Goal: Information Seeking & Learning: Learn about a topic

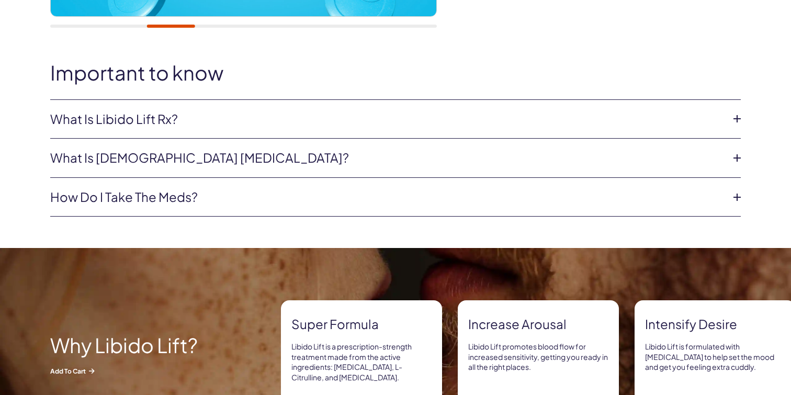
scroll to position [460, 0]
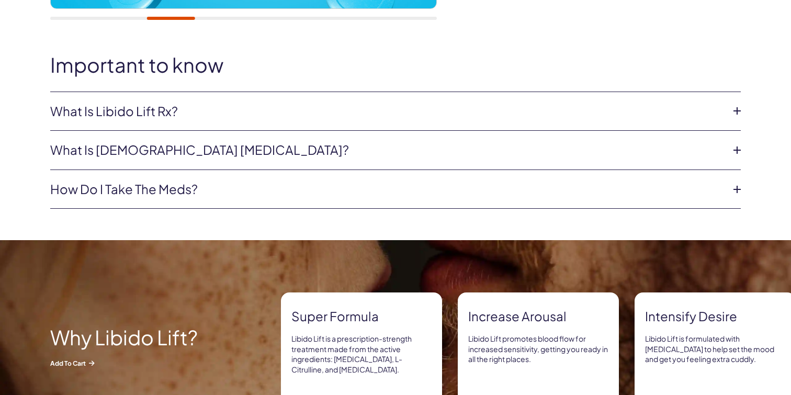
click at [644, 104] on link "What is Libido Lift Rx?" at bounding box center [387, 112] width 674 height 18
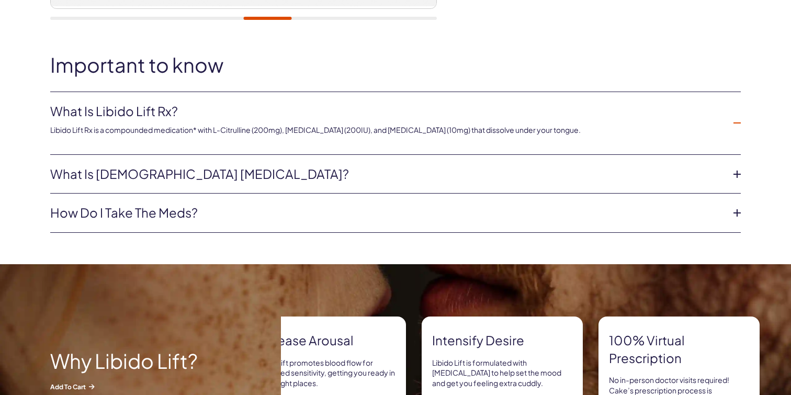
click at [647, 117] on link "What is Libido Lift Rx?" at bounding box center [387, 112] width 674 height 18
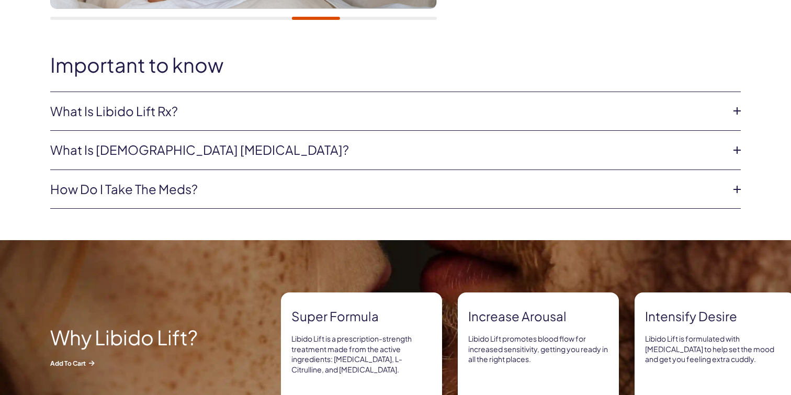
click at [560, 153] on link "What is [DEMOGRAPHIC_DATA] [MEDICAL_DATA]?" at bounding box center [387, 150] width 674 height 18
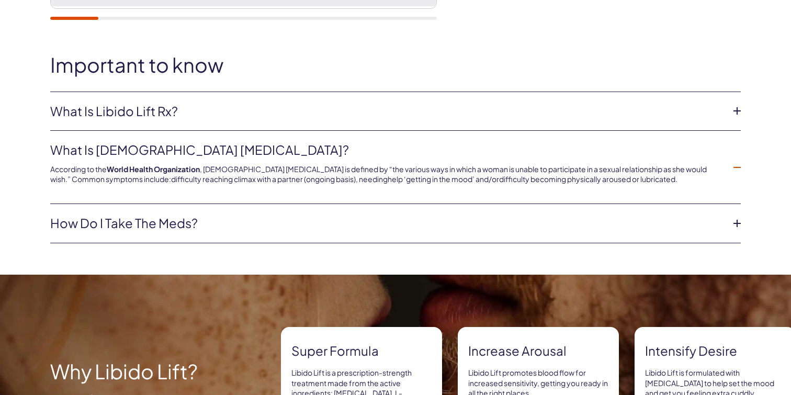
click at [560, 153] on link "What is [DEMOGRAPHIC_DATA] [MEDICAL_DATA]?" at bounding box center [387, 150] width 674 height 18
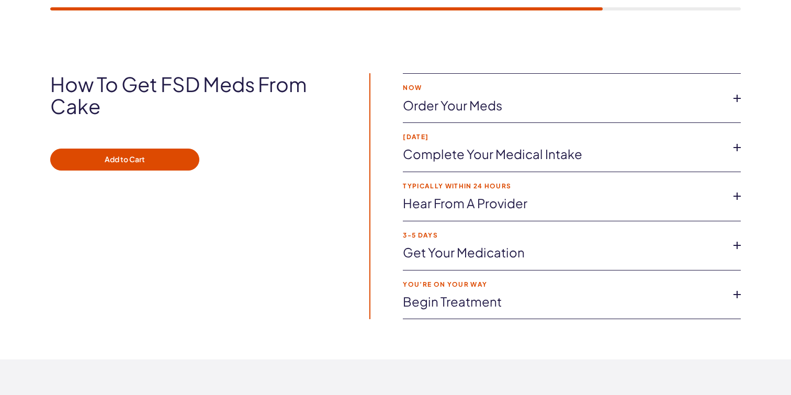
scroll to position [1708, 0]
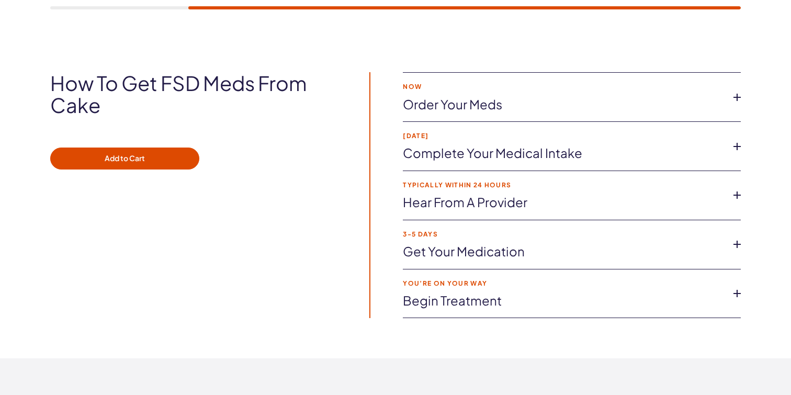
click at [510, 98] on link "Order your meds" at bounding box center [563, 105] width 321 height 18
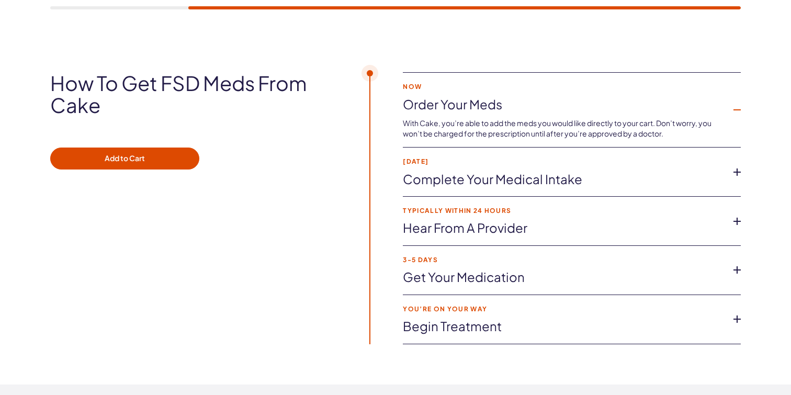
click at [510, 99] on link "Order your meds" at bounding box center [563, 105] width 321 height 18
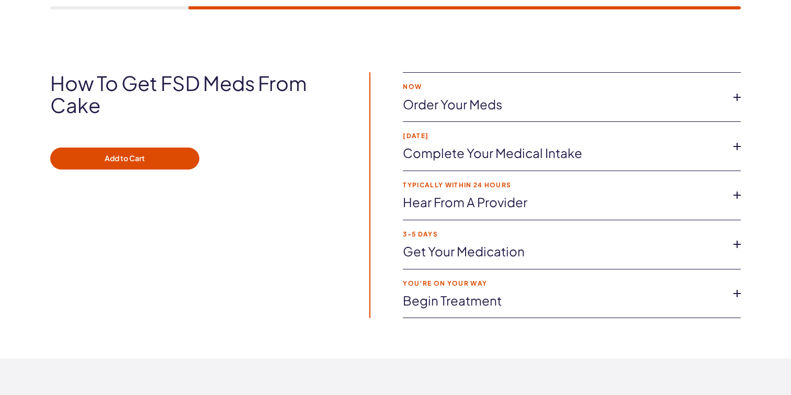
click at [512, 137] on strong "[DATE]" at bounding box center [563, 135] width 321 height 7
click at [512, 146] on link "Complete your medical intake" at bounding box center [563, 153] width 321 height 18
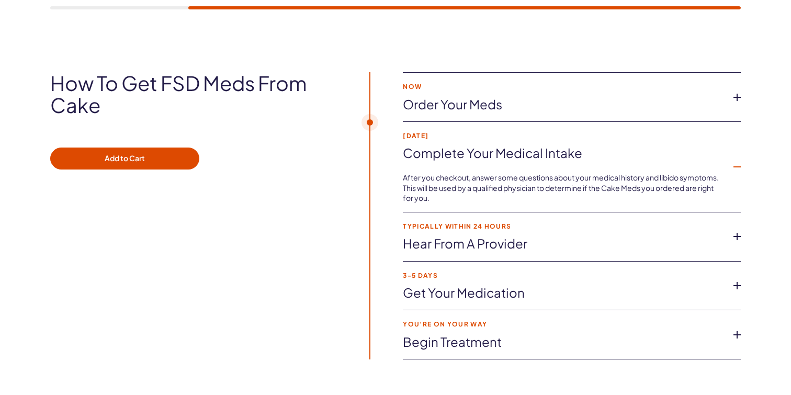
click at [512, 146] on link "Complete your medical intake" at bounding box center [563, 153] width 321 height 18
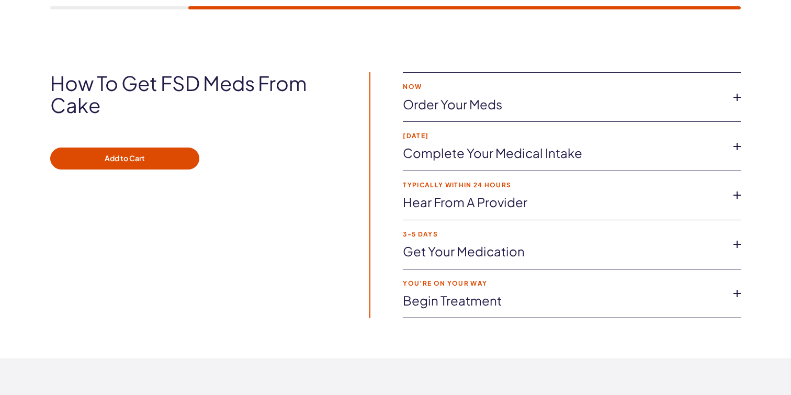
click at [512, 203] on link "Hear from a provider" at bounding box center [563, 203] width 321 height 18
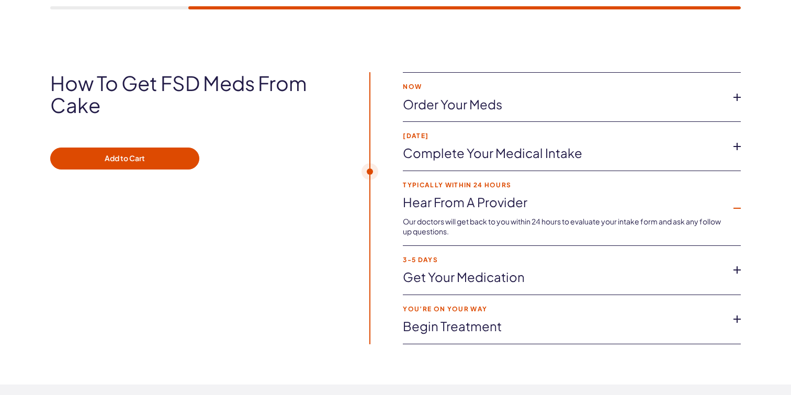
click at [512, 203] on link "Hear from a provider" at bounding box center [563, 203] width 321 height 18
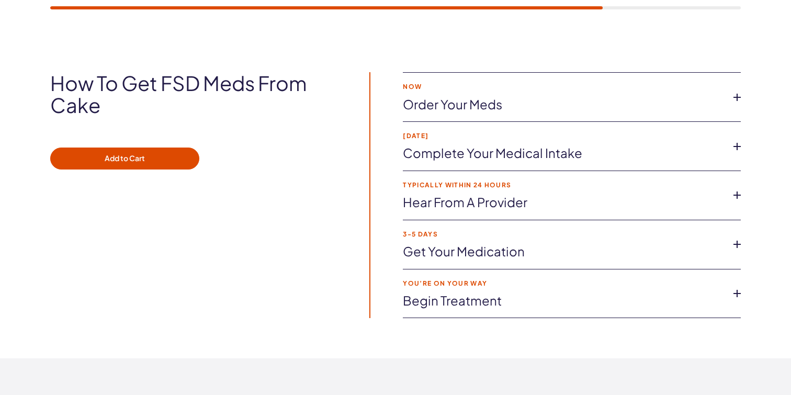
click at [519, 290] on li "You’re on your way Begin treatment Start making sex fun again with Cake Meds fo…" at bounding box center [572, 293] width 338 height 49
click at [500, 296] on link "Begin treatment" at bounding box center [563, 301] width 321 height 18
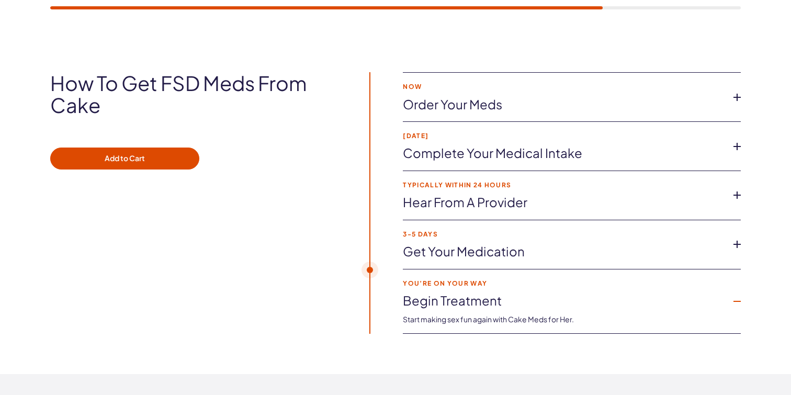
click at [500, 296] on link "Begin treatment" at bounding box center [563, 301] width 321 height 18
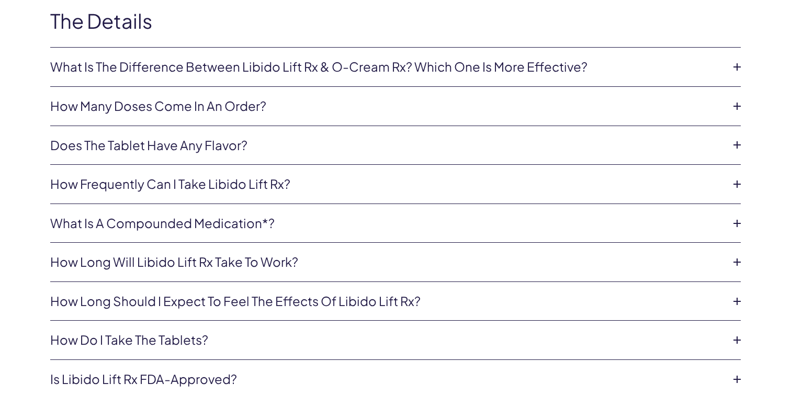
scroll to position [2215, 0]
click at [402, 145] on link "Does the tablet have any flavor?" at bounding box center [387, 145] width 674 height 18
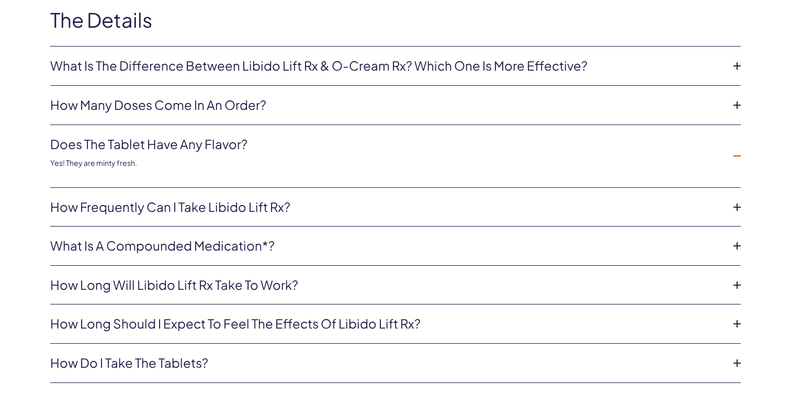
click at [402, 145] on link "Does the tablet have any flavor?" at bounding box center [387, 145] width 674 height 18
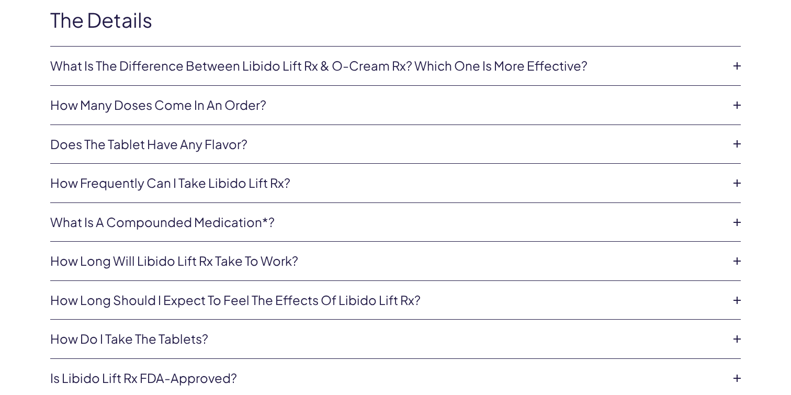
click at [376, 100] on link "How many doses come in an order?" at bounding box center [387, 105] width 674 height 18
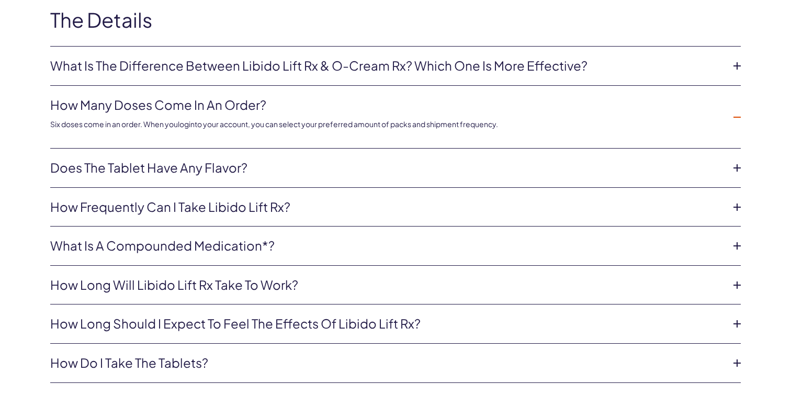
click at [376, 100] on link "How many doses come in an order?" at bounding box center [387, 105] width 674 height 18
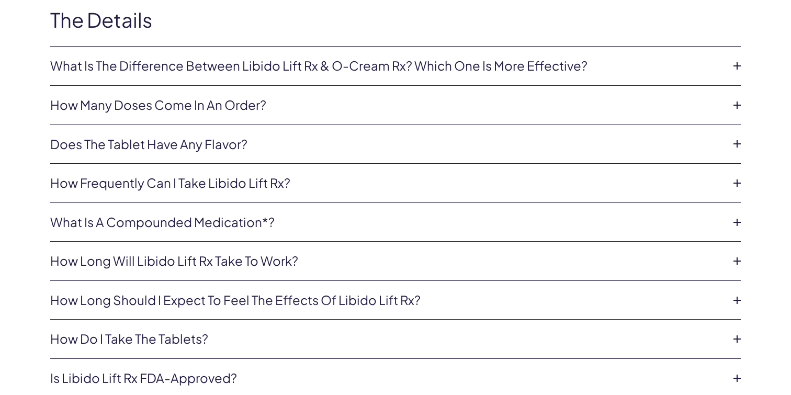
click at [343, 178] on link "How frequently can I take Libido Lift Rx?" at bounding box center [387, 183] width 674 height 18
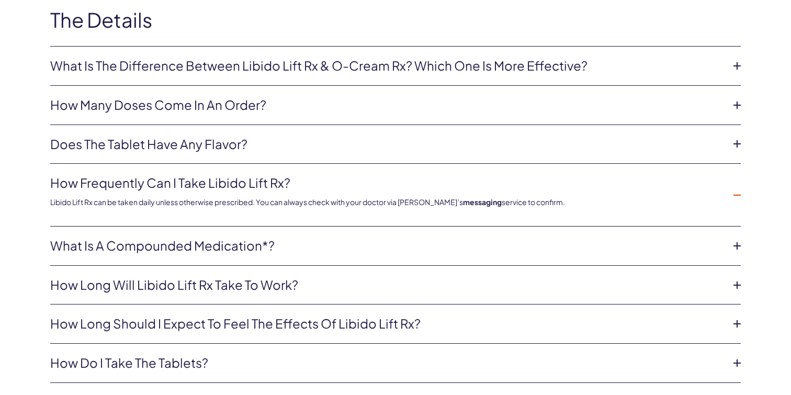
click at [343, 177] on link "How frequently can I take Libido Lift Rx?" at bounding box center [387, 183] width 674 height 18
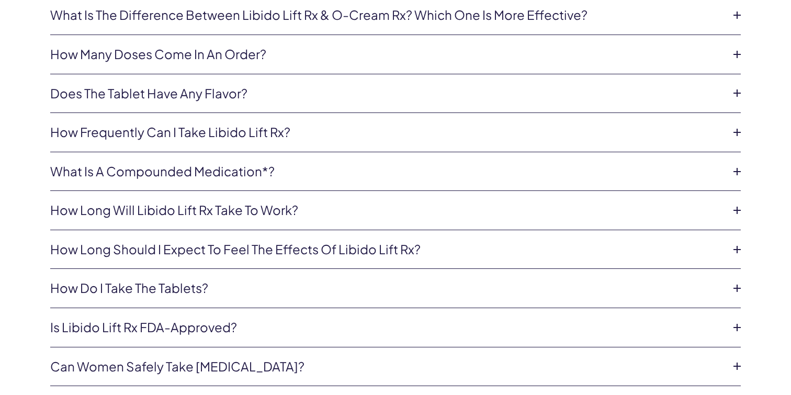
scroll to position [2286, 0]
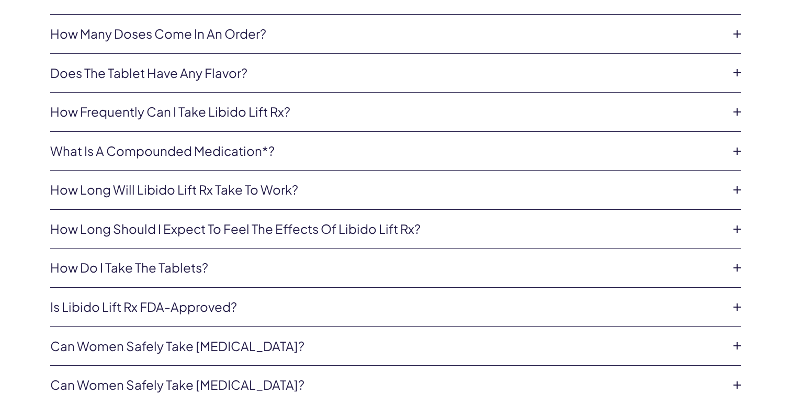
click at [340, 193] on link "How long will Libido Lift Rx take to work?" at bounding box center [387, 190] width 674 height 18
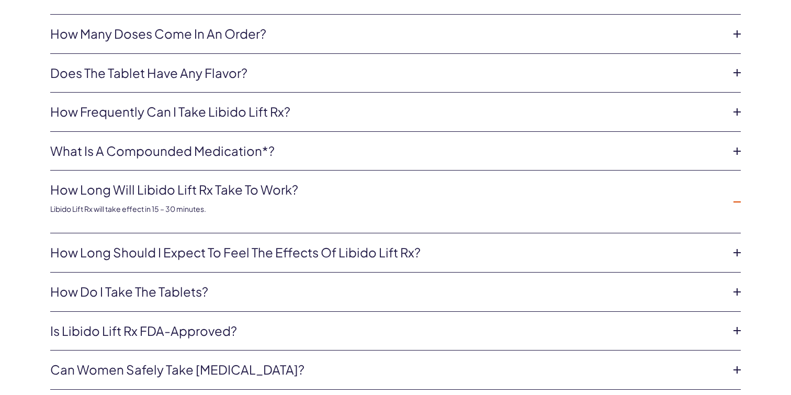
click at [341, 194] on link "How long will Libido Lift Rx take to work?" at bounding box center [387, 190] width 674 height 18
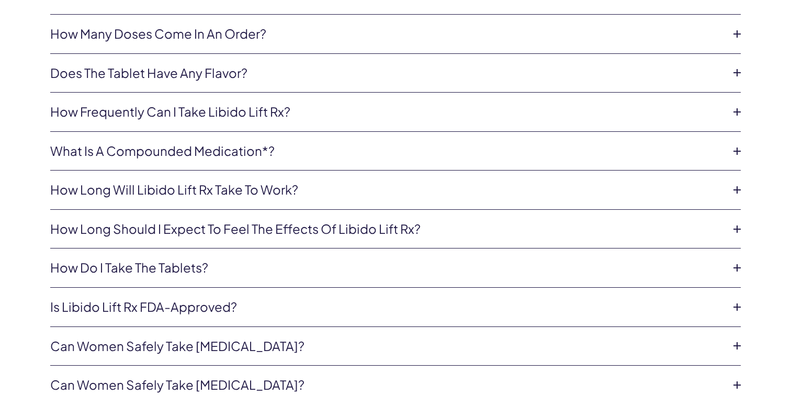
click at [341, 224] on link "How long should I expect to feel the effects of Libido Lift Rx?" at bounding box center [387, 229] width 674 height 18
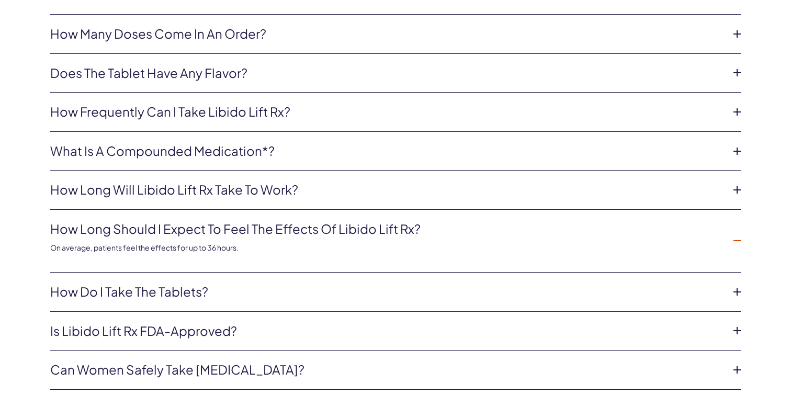
click at [341, 226] on link "How long should I expect to feel the effects of Libido Lift Rx?" at bounding box center [387, 229] width 674 height 18
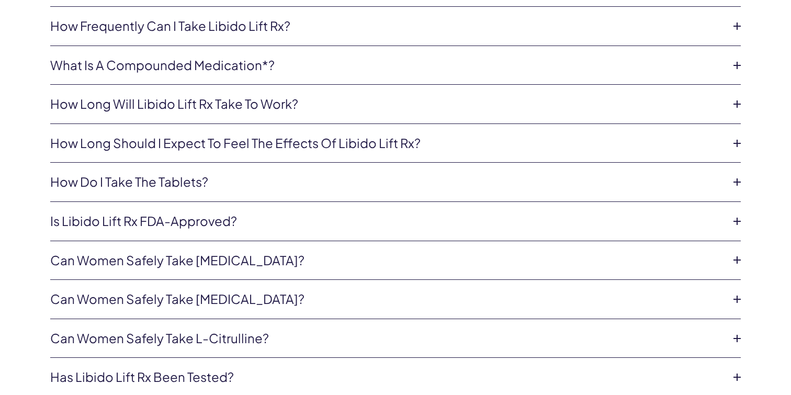
scroll to position [2382, 0]
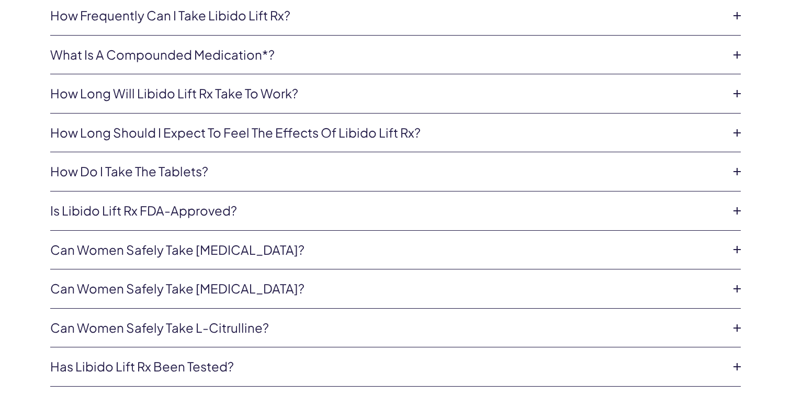
click at [321, 205] on link "Is Libido Lift Rx FDA-approved?" at bounding box center [387, 211] width 674 height 18
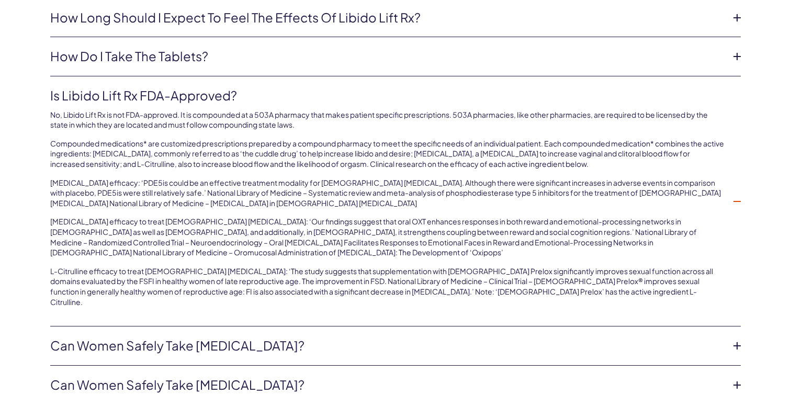
scroll to position [2511, 0]
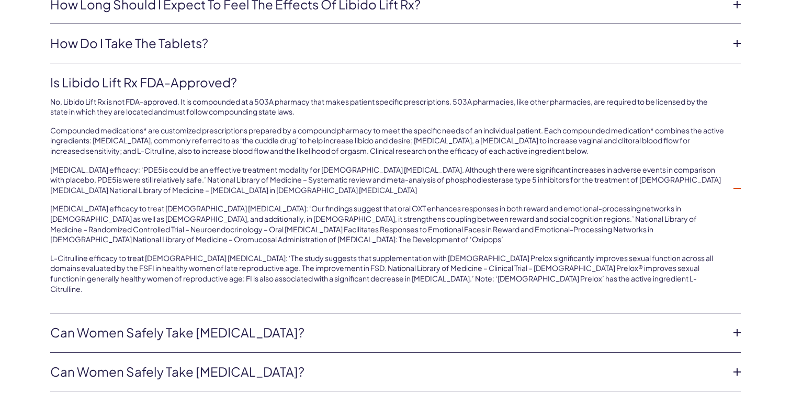
click at [323, 79] on link "Is Libido Lift Rx FDA-approved?" at bounding box center [387, 83] width 674 height 18
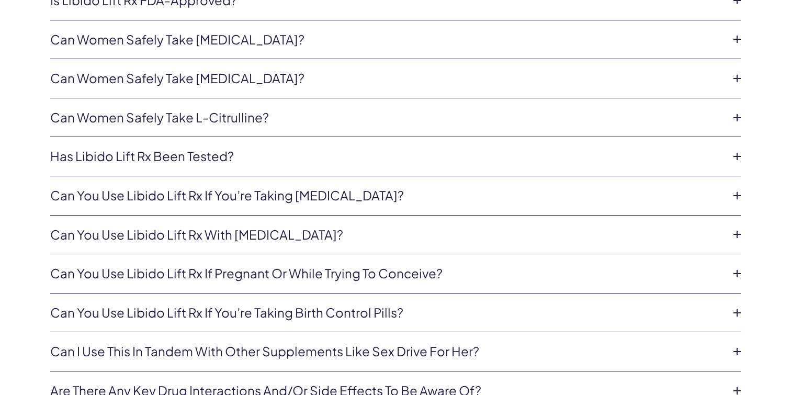
scroll to position [2596, 0]
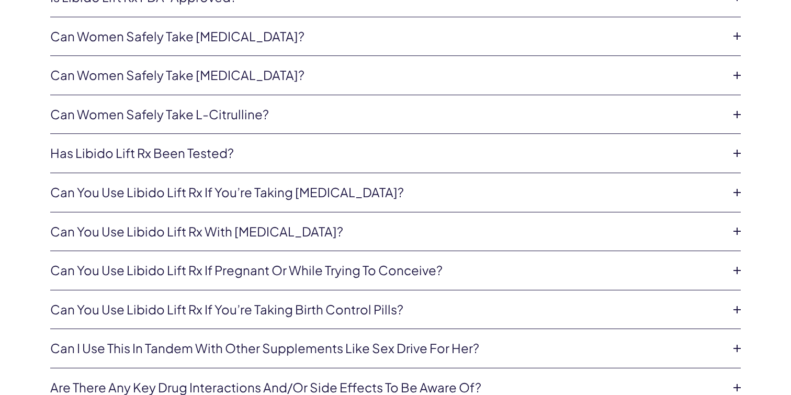
click at [293, 141] on li "Has Libido Lift Rx been tested? This compounded medication*, like most compound…" at bounding box center [395, 153] width 691 height 39
click at [292, 147] on link "Has Libido Lift Rx been tested?" at bounding box center [387, 153] width 674 height 18
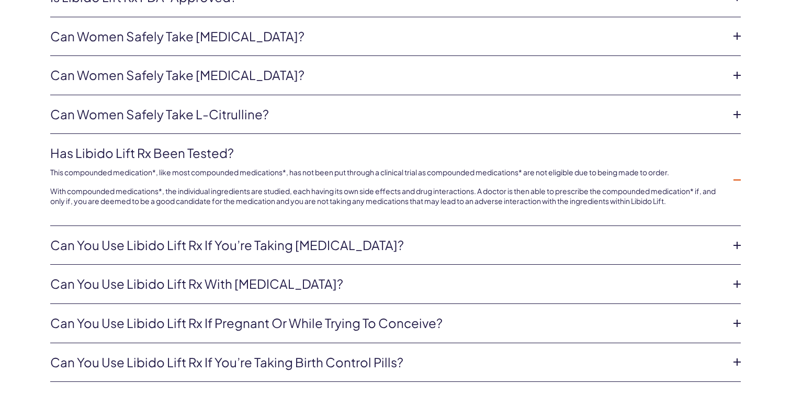
click at [292, 147] on link "Has Libido Lift Rx been tested?" at bounding box center [387, 153] width 674 height 18
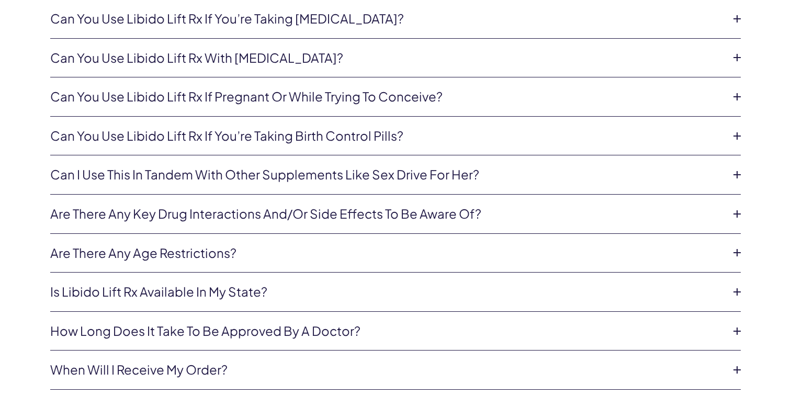
scroll to position [2781, 0]
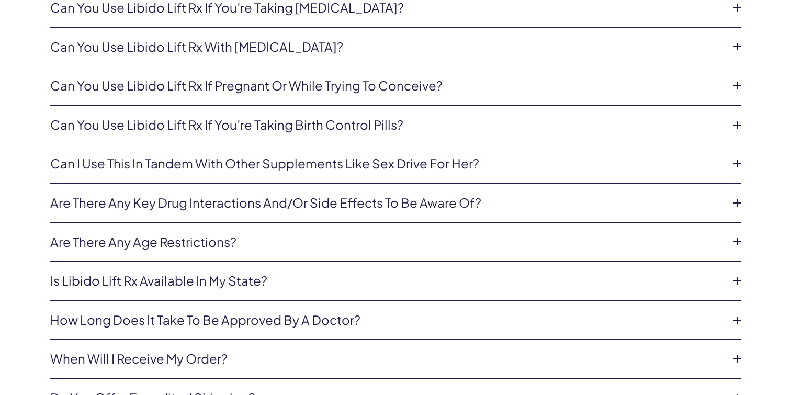
click at [321, 94] on link "Can you use Libido Lift Rx if pregnant or while trying to conceive?" at bounding box center [387, 86] width 674 height 18
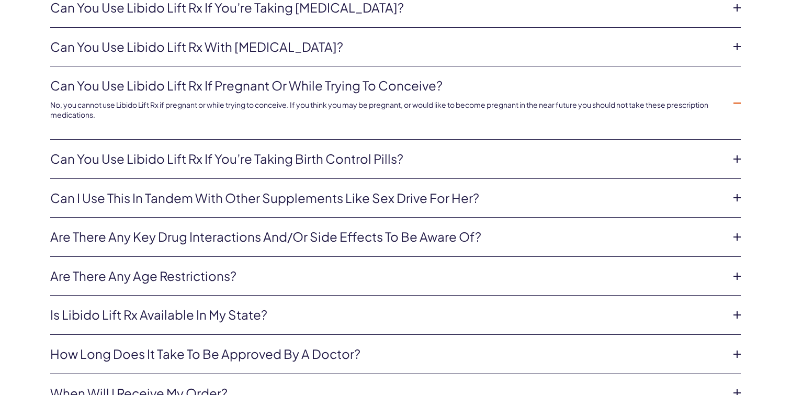
click at [321, 95] on div "No, you cannot use Libido Lift Rx if pregnant or while trying to conceive. If y…" at bounding box center [387, 108] width 674 height 26
click at [322, 88] on link "Can you use Libido Lift Rx if pregnant or while trying to conceive?" at bounding box center [387, 86] width 674 height 18
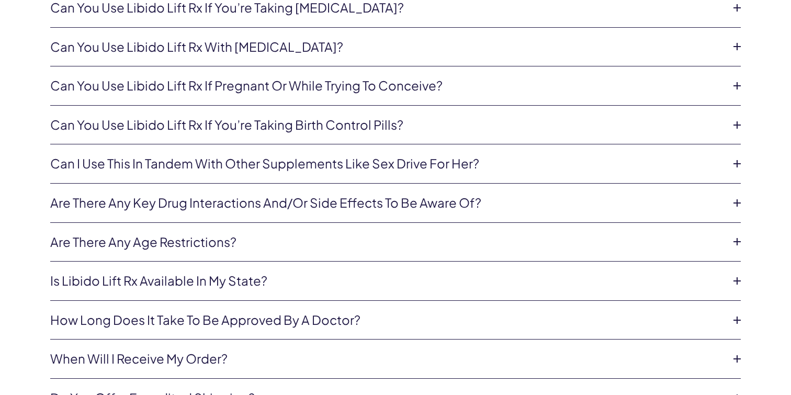
click at [313, 168] on link "Can I use this in tandem with other supplements like Sex Drive for Her?" at bounding box center [387, 164] width 674 height 18
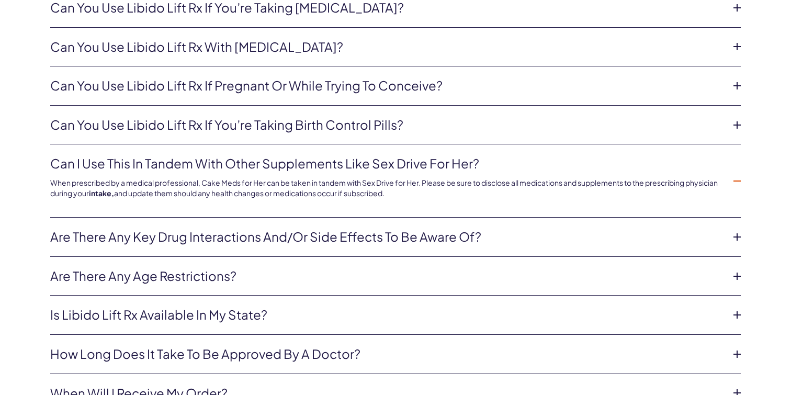
click at [312, 163] on link "Can I use this in tandem with other supplements like Sex Drive for Her?" at bounding box center [387, 164] width 674 height 18
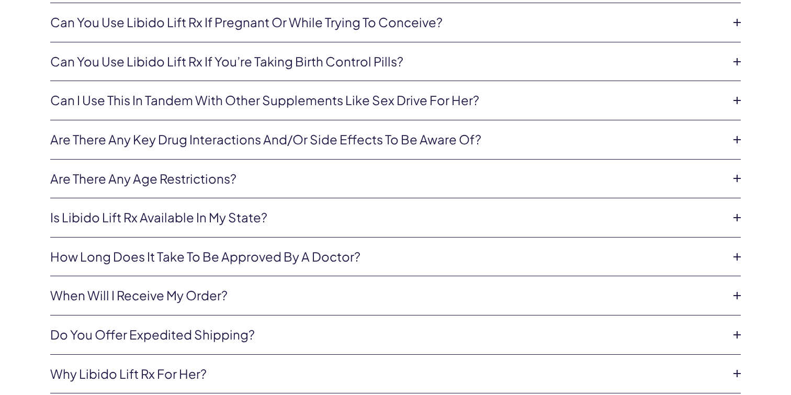
scroll to position [2856, 0]
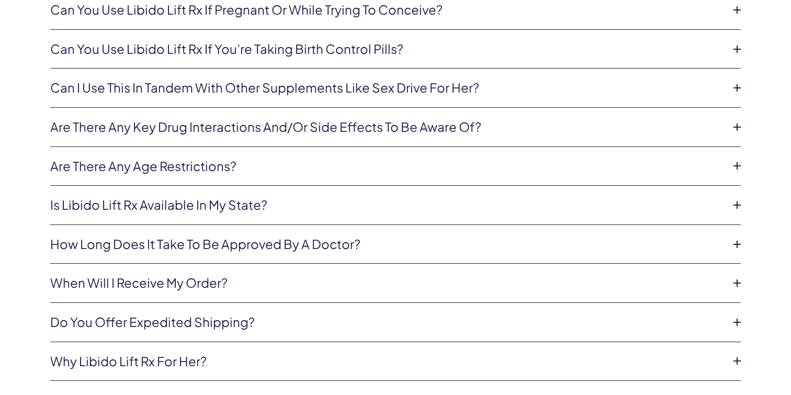
click at [289, 200] on link "Is Libido Lift Rx available in my state?" at bounding box center [387, 205] width 674 height 18
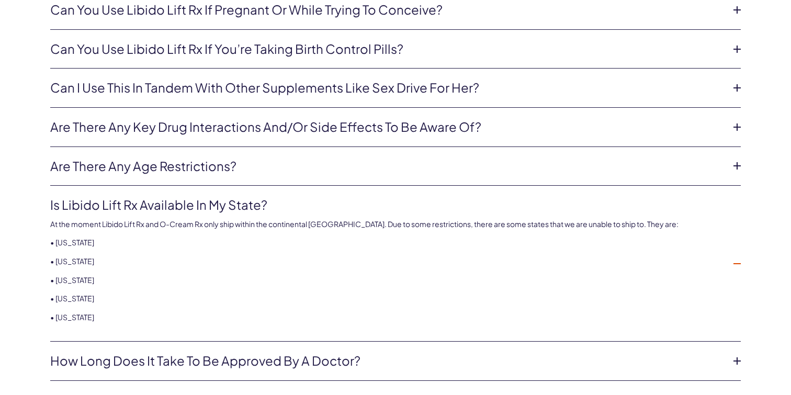
click at [288, 200] on link "Is Libido Lift Rx available in my state?" at bounding box center [387, 205] width 674 height 18
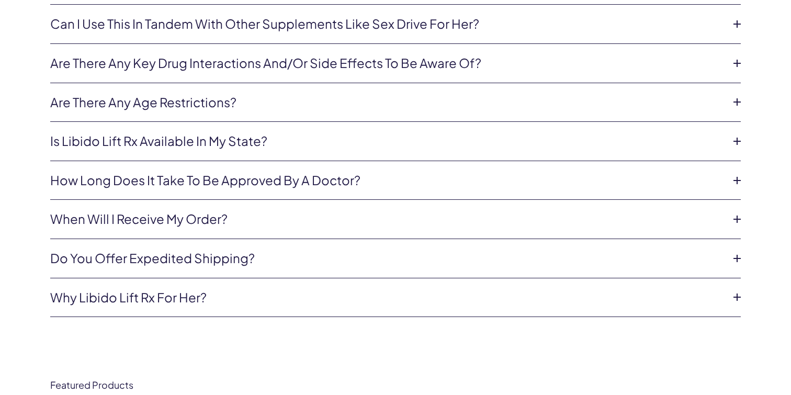
scroll to position [2922, 0]
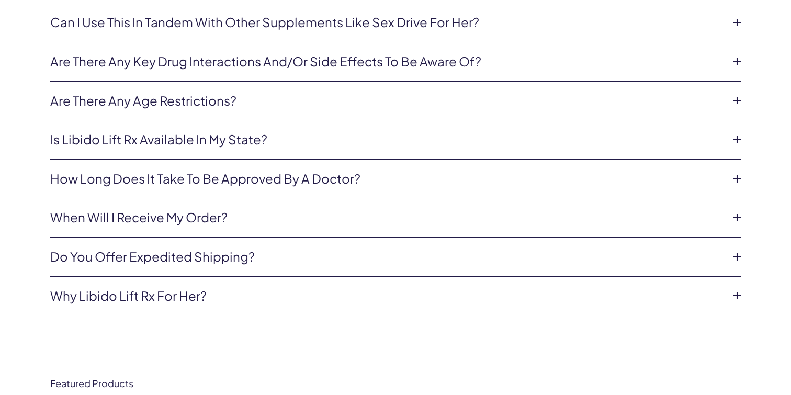
click at [290, 182] on link "How long does it take to be approved by a doctor?" at bounding box center [387, 179] width 674 height 18
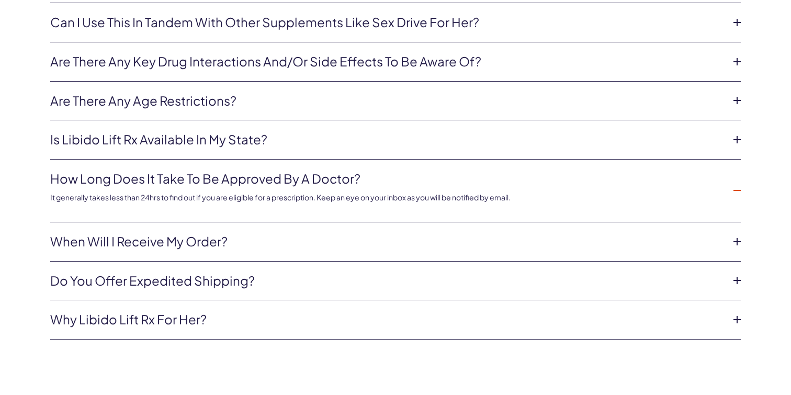
click at [290, 182] on link "How long does it take to be approved by a doctor?" at bounding box center [387, 179] width 674 height 18
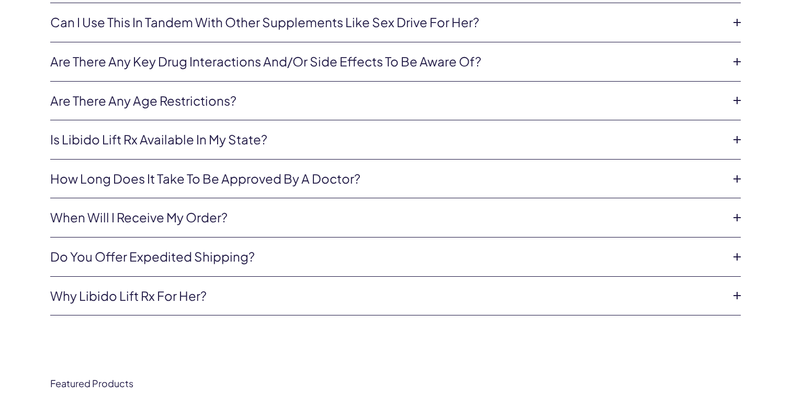
click at [276, 248] on link "Do you offer expedited shipping?" at bounding box center [387, 257] width 674 height 18
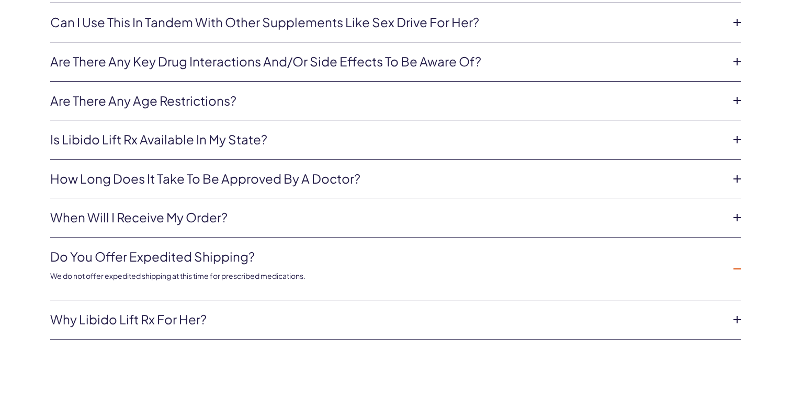
click at [276, 248] on link "Do you offer expedited shipping?" at bounding box center [387, 257] width 674 height 18
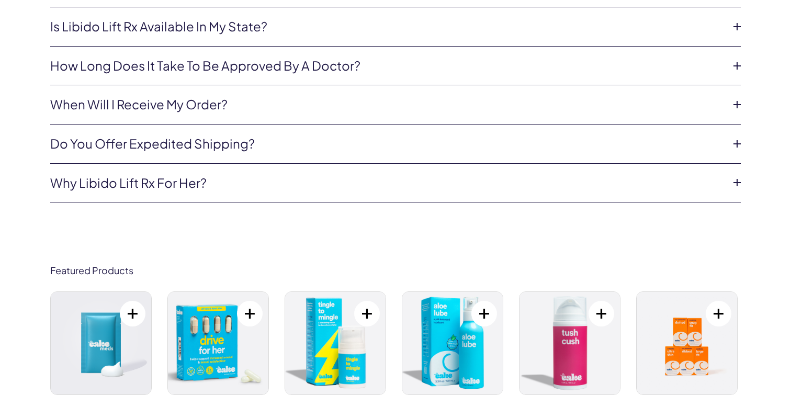
scroll to position [3037, 0]
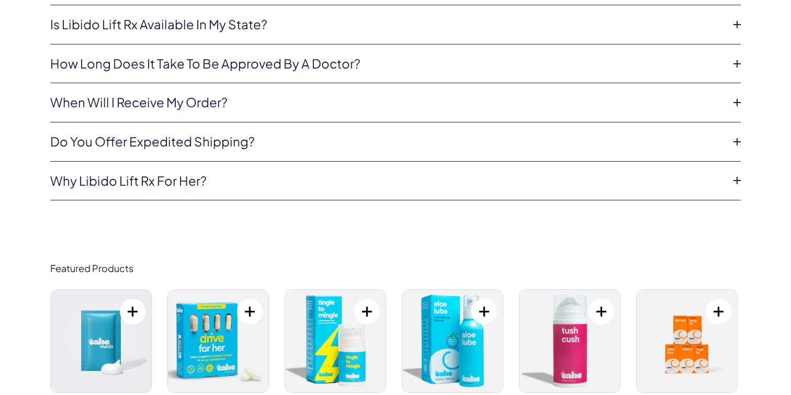
click at [296, 182] on link "Why Libido Lift Rx For Her?" at bounding box center [387, 181] width 674 height 18
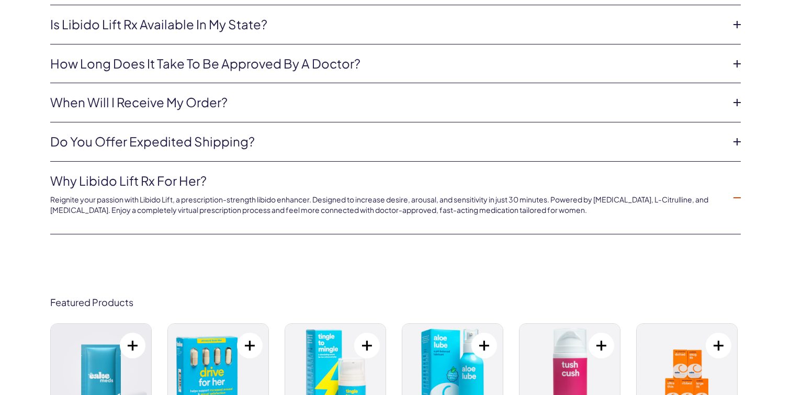
click at [296, 182] on link "Why Libido Lift Rx For Her?" at bounding box center [387, 181] width 674 height 18
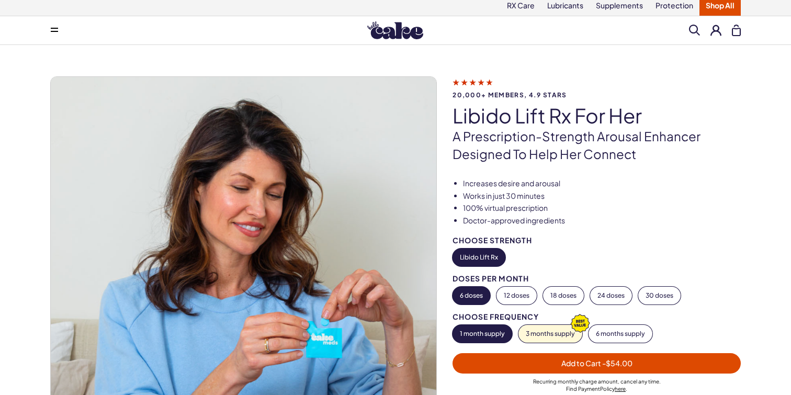
scroll to position [0, 0]
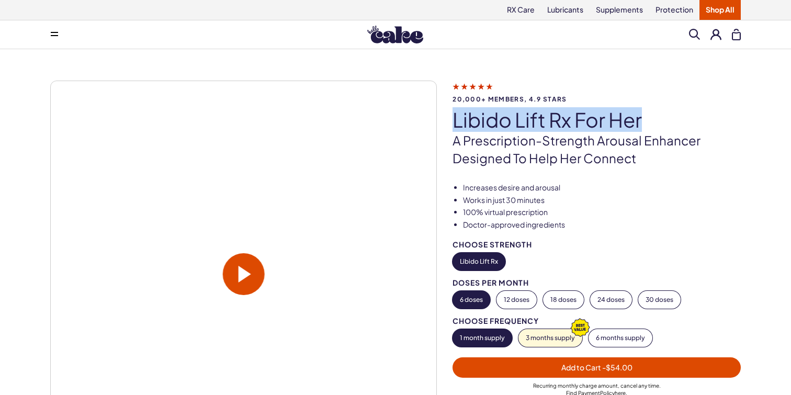
drag, startPoint x: 651, startPoint y: 117, endPoint x: 452, endPoint y: 116, distance: 199.9
click at [452, 116] on div "20,000+ members, 4.9 stars Libido Lift Rx For Her A prescription-strength arous…" at bounding box center [395, 286] width 691 height 411
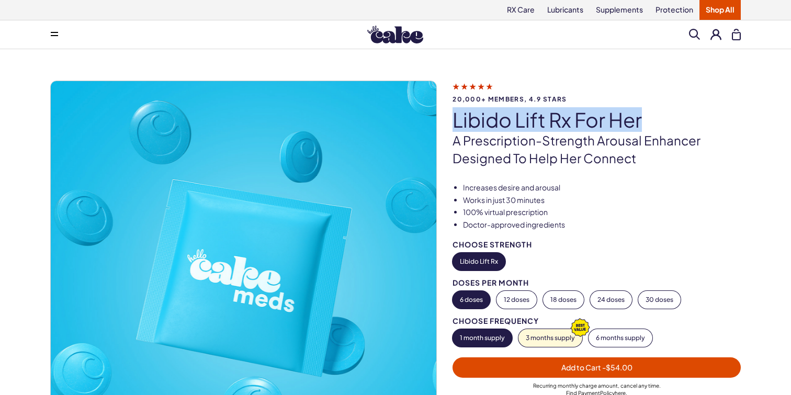
click at [485, 85] on icon at bounding box center [473, 86] width 40 height 11
copy h1 "Libido Lift Rx For Her"
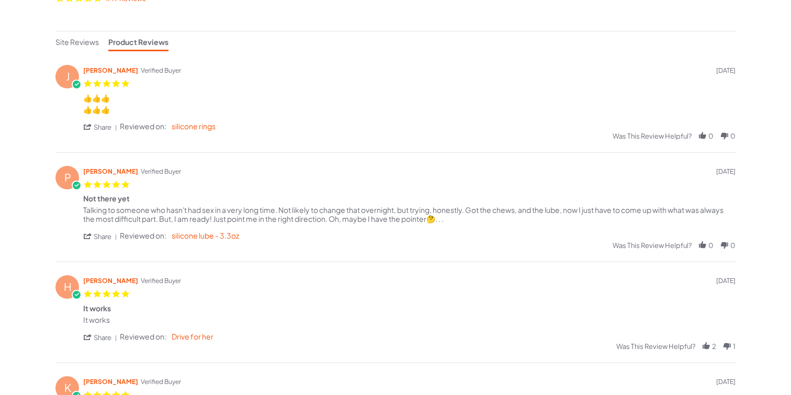
scroll to position [207, 0]
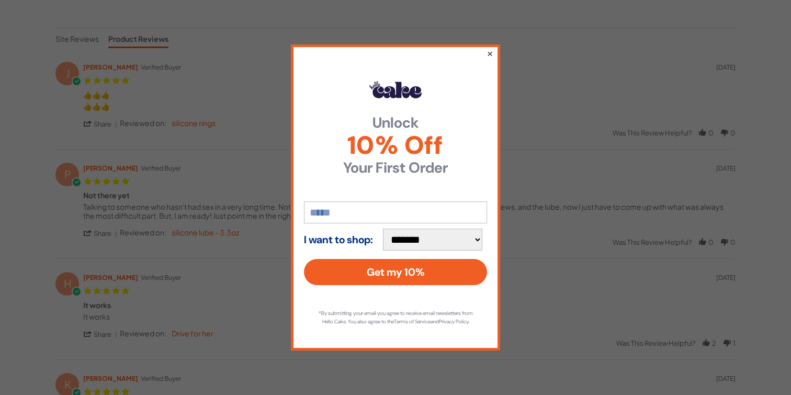
click at [490, 51] on button "×" at bounding box center [490, 53] width 7 height 13
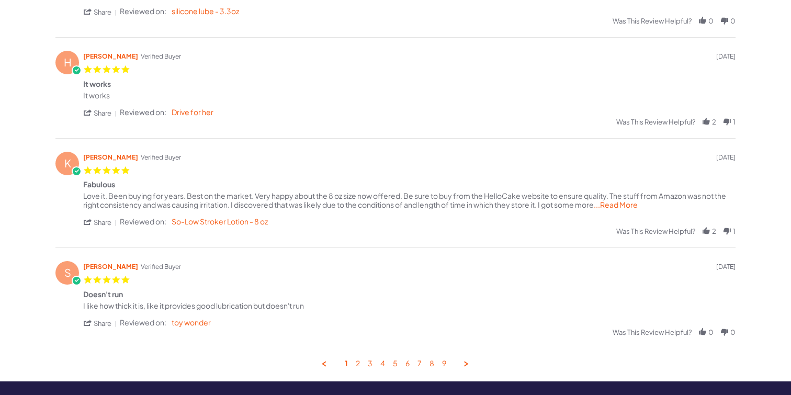
scroll to position [429, 0]
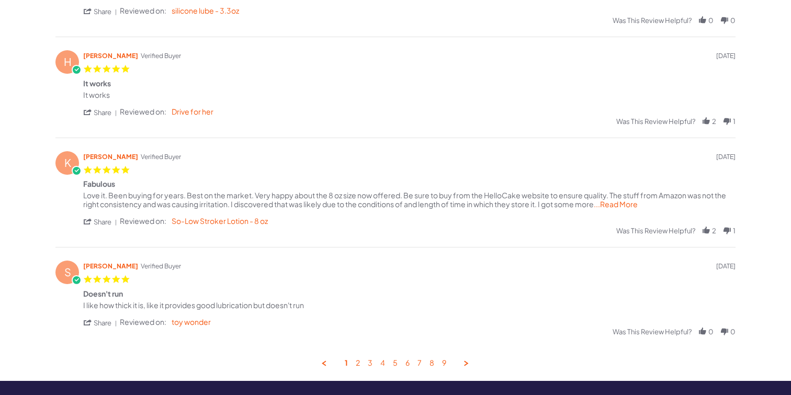
click at [624, 205] on span "...Read More" at bounding box center [616, 203] width 44 height 9
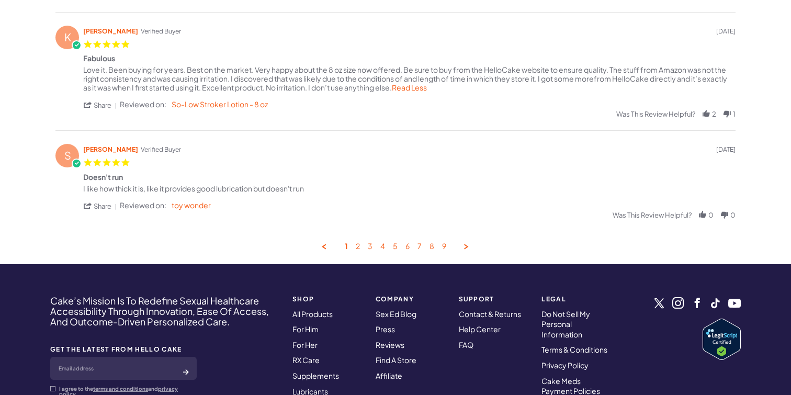
scroll to position [558, 0]
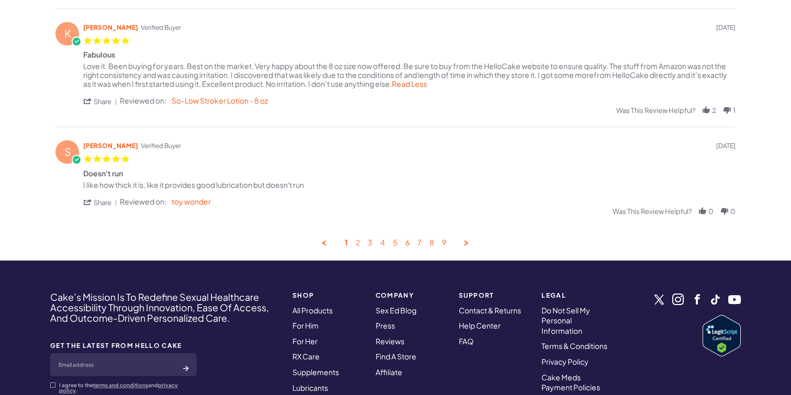
click at [358, 246] on link "2" at bounding box center [358, 243] width 4 height 10
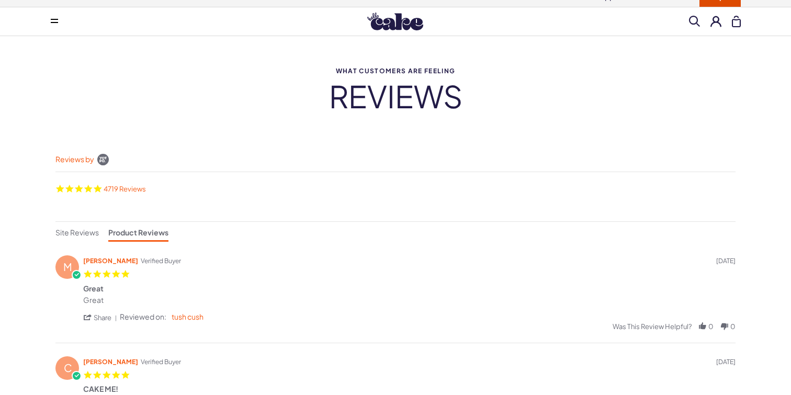
scroll to position [0, 0]
